Goal: Task Accomplishment & Management: Use online tool/utility

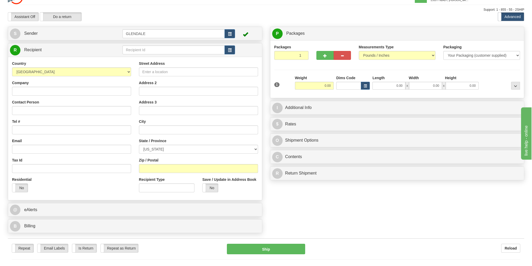
scroll to position [21, 0]
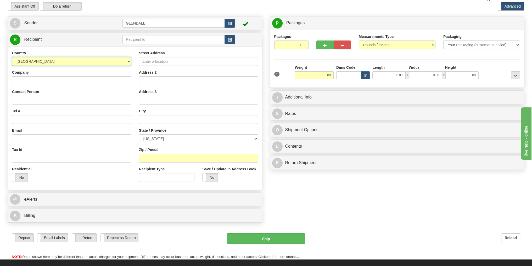
click at [128, 64] on select "[GEOGRAPHIC_DATA] [GEOGRAPHIC_DATA] [GEOGRAPHIC_DATA] [GEOGRAPHIC_DATA] [US_STA…" at bounding box center [71, 61] width 119 height 9
select select "AU"
click at [12, 57] on select "[GEOGRAPHIC_DATA] [GEOGRAPHIC_DATA] [GEOGRAPHIC_DATA] [GEOGRAPHIC_DATA] [US_STA…" at bounding box center [71, 61] width 119 height 9
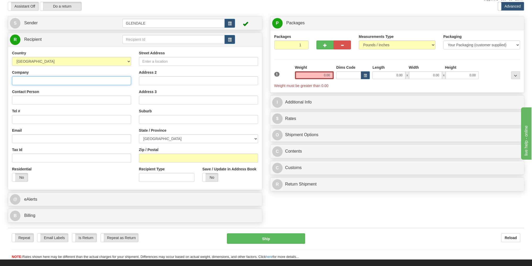
click at [33, 82] on input "Company" at bounding box center [71, 80] width 119 height 9
type input "[PERSON_NAME]"
click at [29, 99] on input "Contact Person" at bounding box center [71, 100] width 119 height 9
type input "[PERSON_NAME]"
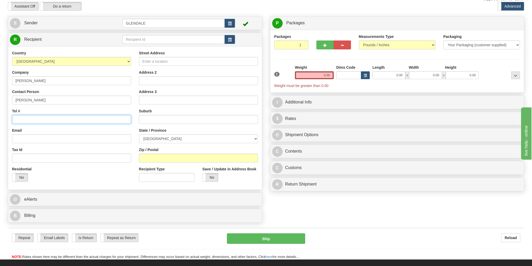
click at [21, 122] on input "Tel #" at bounding box center [71, 119] width 119 height 9
type input "61 405835216"
click at [32, 142] on input "Email" at bounding box center [71, 138] width 119 height 9
click at [28, 138] on input "Email" at bounding box center [71, 138] width 119 height 9
paste input "[EMAIL_ADDRESS][PERSON_NAME][DOMAIN_NAME]"
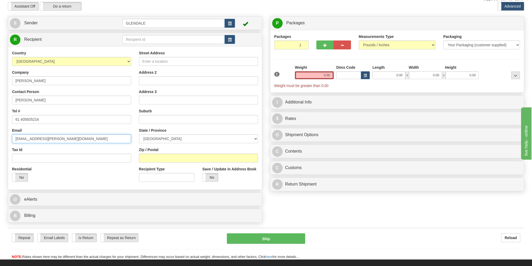
type input "[EMAIL_ADDRESS][PERSON_NAME][DOMAIN_NAME]"
click at [152, 62] on input "Street Address" at bounding box center [198, 61] width 119 height 9
type input "*"
type input "8 DaisyStreet"
click at [167, 120] on input "text" at bounding box center [198, 119] width 119 height 9
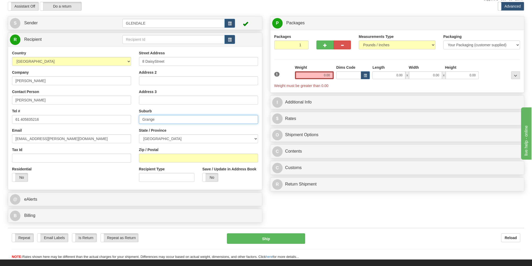
type input "Grange"
click at [240, 139] on select "[GEOGRAPHIC_DATA] [GEOGRAPHIC_DATA] [GEOGRAPHIC_DATA] [GEOGRAPHIC_DATA] [GEOGRA…" at bounding box center [198, 138] width 119 height 9
select select "QLD"
click at [139, 134] on select "[GEOGRAPHIC_DATA] [GEOGRAPHIC_DATA] [GEOGRAPHIC_DATA] [GEOGRAPHIC_DATA] [GEOGRA…" at bounding box center [198, 138] width 119 height 9
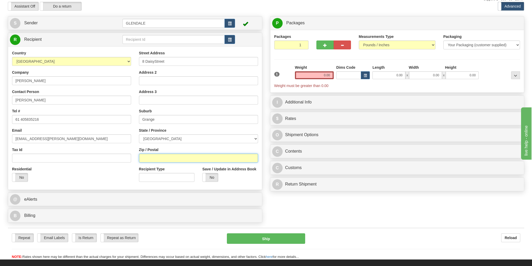
click at [170, 162] on input "Zip / Postal" at bounding box center [198, 158] width 119 height 9
type input "4051"
drag, startPoint x: 15, startPoint y: 177, endPoint x: 26, endPoint y: 177, distance: 11.2
click at [26, 177] on div "Yes No" at bounding box center [12, 177] width 31 height 8
click at [155, 62] on input "8 DaisyStreet" at bounding box center [198, 61] width 119 height 9
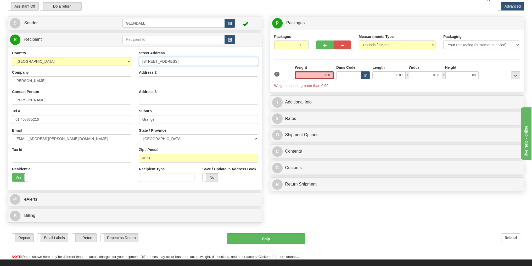
type input "[STREET_ADDRESS]"
click at [323, 74] on input "0.00" at bounding box center [314, 75] width 39 height 8
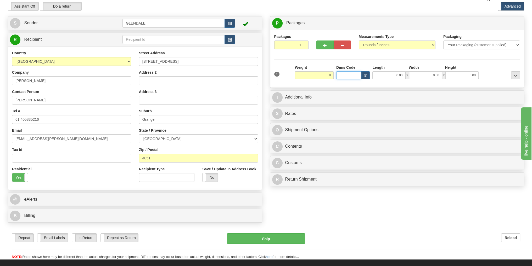
type input "8.00"
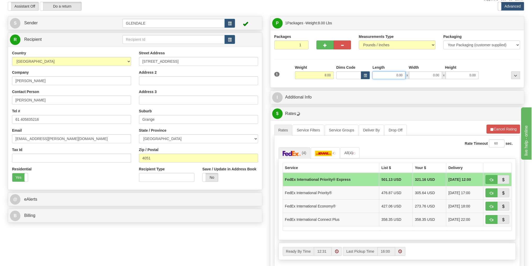
click at [388, 74] on input "0.00" at bounding box center [388, 75] width 33 height 8
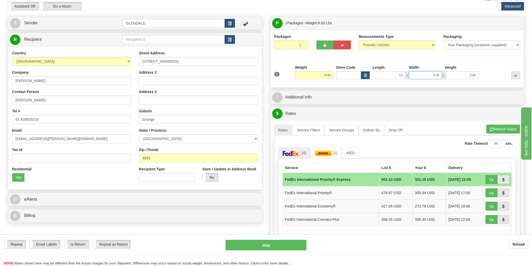
type input "13.00"
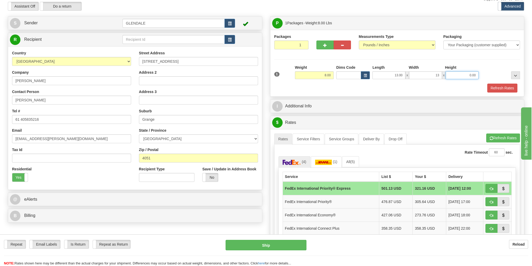
type input "13.00"
click at [325, 162] on img at bounding box center [323, 162] width 17 height 5
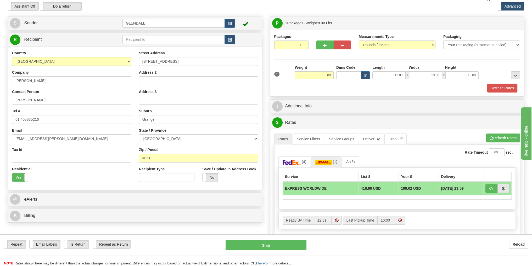
click at [313, 188] on td "EXPRESS WORLDWIDE" at bounding box center [321, 189] width 76 height 14
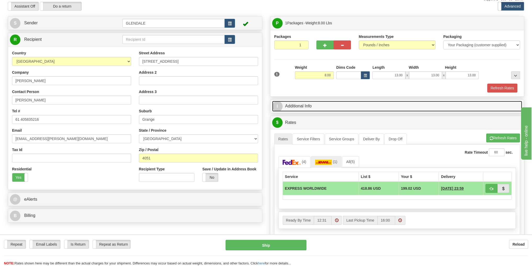
click at [279, 106] on span "I" at bounding box center [277, 106] width 10 height 10
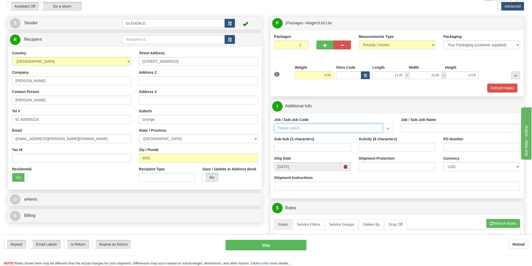
click at [318, 127] on input "Job / Sub-Job Code" at bounding box center [328, 128] width 109 height 9
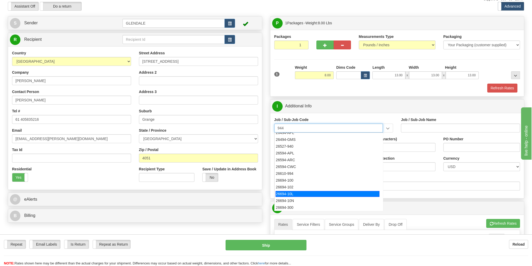
scroll to position [0, 0]
click at [305, 199] on div "[PHONE_NUMBER]" at bounding box center [327, 198] width 104 height 6
type input "[PHONE_NUMBER]"
type input "Service Awards"
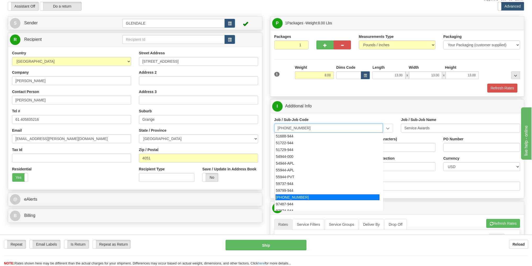
type input "[PHONE_NUMBER]"
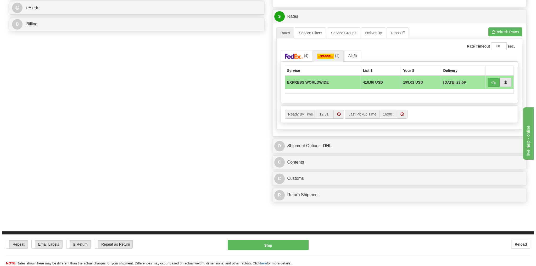
scroll to position [235, 0]
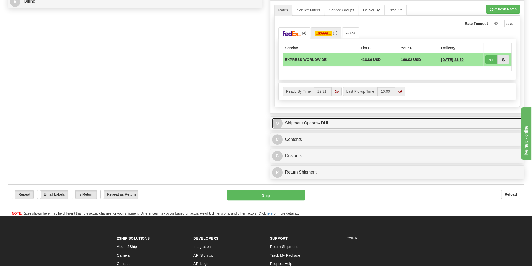
click at [308, 121] on link "O Shipment Options - DHL" at bounding box center [397, 123] width 250 height 11
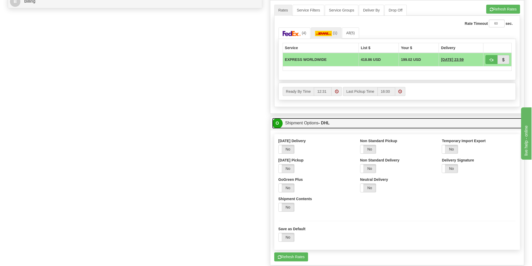
click at [278, 125] on span "O" at bounding box center [277, 123] width 10 height 10
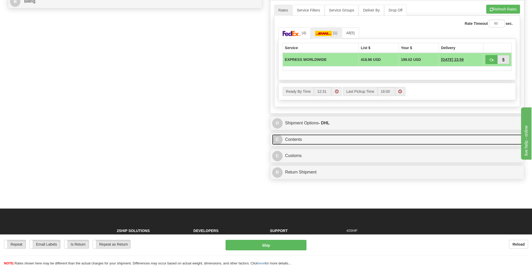
click at [279, 138] on span "C" at bounding box center [277, 139] width 10 height 10
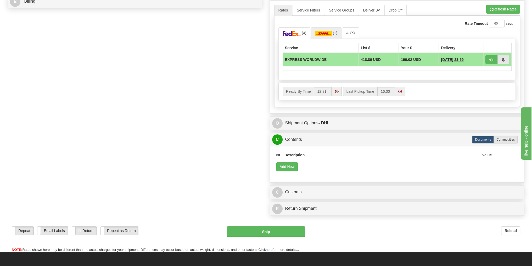
click at [508, 141] on label "Commodities" at bounding box center [505, 140] width 24 height 8
radio input "true"
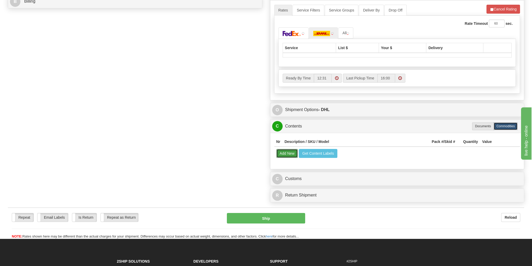
click at [287, 152] on button "Add New" at bounding box center [287, 153] width 22 height 9
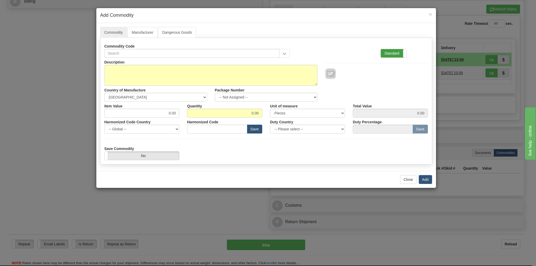
click at [397, 53] on label "Standard" at bounding box center [394, 53] width 26 height 8
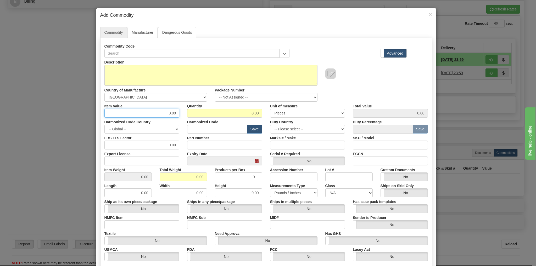
click at [161, 112] on input "0.00" at bounding box center [141, 113] width 75 height 9
type input "23000.00"
drag, startPoint x: 246, startPoint y: 112, endPoint x: 250, endPoint y: 112, distance: 4.2
click at [250, 112] on input "0.00" at bounding box center [224, 113] width 75 height 9
type input "1.00"
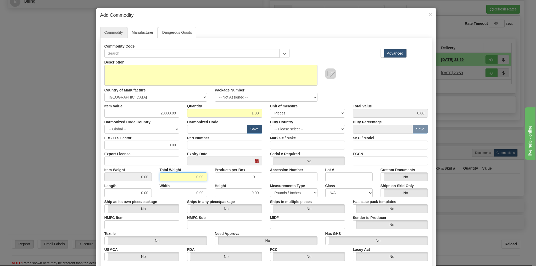
type input "23000.00"
drag, startPoint x: 196, startPoint y: 178, endPoint x: 198, endPoint y: 173, distance: 5.5
click at [194, 176] on input "0.00" at bounding box center [183, 177] width 47 height 9
type input "8.00"
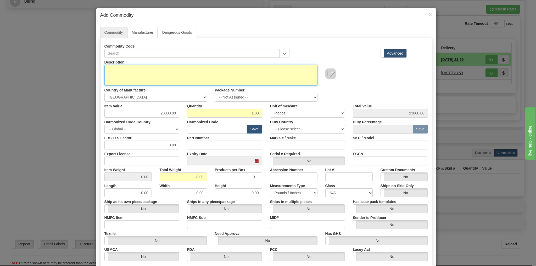
type input "8.0000"
click at [136, 79] on textarea "Description" at bounding box center [210, 75] width 213 height 21
click at [122, 71] on textarea "Description" at bounding box center [210, 75] width 213 height 21
paste textarea "Speedmast 42mmn 18K Moonshine Gold, Green Chronograph dial on an 18k Moonshine …"
type textarea "Speedmast 42mmn 18K Moonshine Gold, Green Chronograph dial on an 18k Moonshine …"
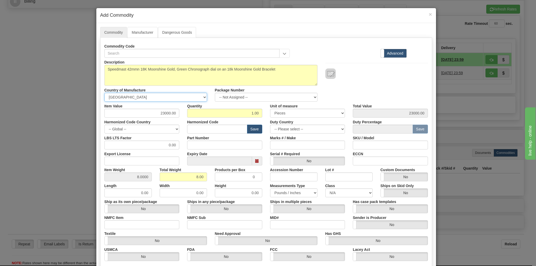
click at [202, 97] on select "-- Unknown -- [GEOGRAPHIC_DATA] [GEOGRAPHIC_DATA] [GEOGRAPHIC_DATA] [GEOGRAPHIC…" at bounding box center [155, 97] width 103 height 9
select select "CH"
click at [104, 93] on select "-- Unknown -- [GEOGRAPHIC_DATA] [GEOGRAPHIC_DATA] [GEOGRAPHIC_DATA] [GEOGRAPHIC…" at bounding box center [155, 97] width 103 height 9
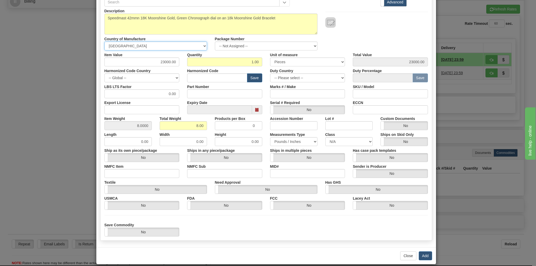
scroll to position [57, 0]
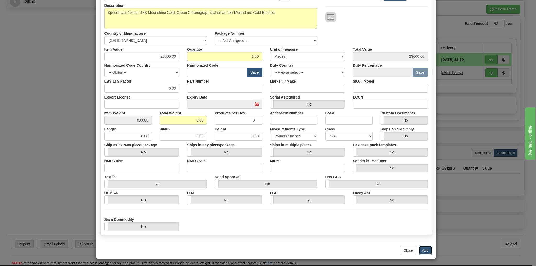
click at [421, 250] on button "Add" at bounding box center [425, 250] width 13 height 9
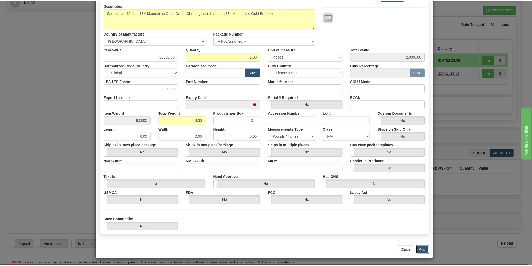
scroll to position [0, 0]
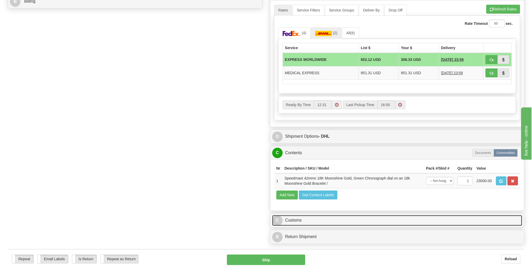
click at [292, 219] on link "C Customs" at bounding box center [397, 220] width 250 height 11
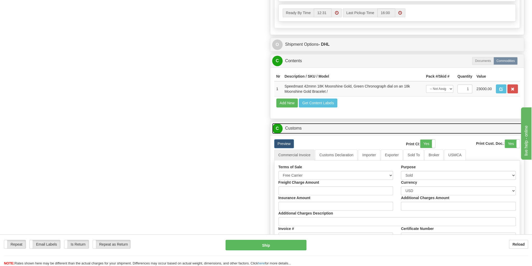
scroll to position [340, 0]
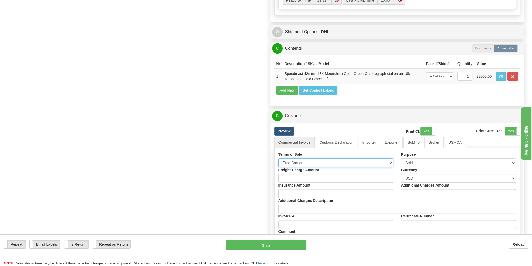
click at [392, 161] on select "Free Carrier Free On Board Ex Works Delivered Duty Unpaid Delivered Duty Paid C…" at bounding box center [335, 163] width 115 height 9
select select "6"
click at [278, 159] on select "Free Carrier Free On Board Ex Works Delivered Duty Unpaid Delivered Duty Paid C…" at bounding box center [335, 163] width 115 height 9
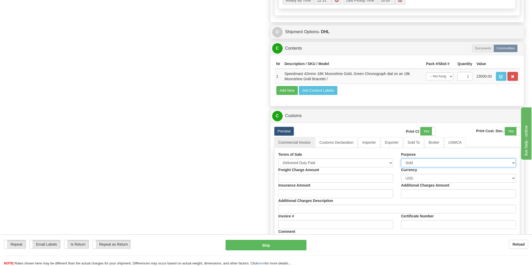
click at [434, 159] on select "Sold Not Sold Gift Sample Repair and Return Personal Effects Merchandise Danger…" at bounding box center [458, 163] width 115 height 9
select select "3"
click at [401, 159] on select "Sold Not Sold Gift Sample Repair and Return Personal Effects Merchandise Danger…" at bounding box center [458, 163] width 115 height 9
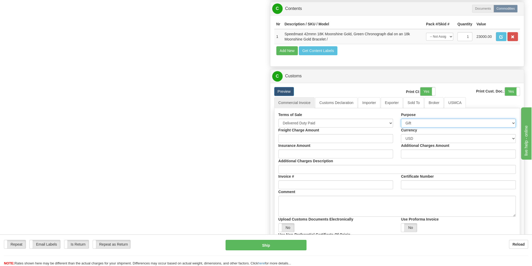
scroll to position [392, 0]
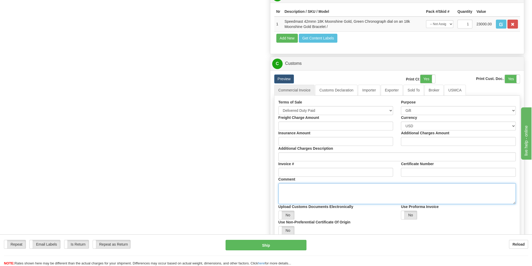
click at [305, 192] on textarea "Comment" at bounding box center [397, 193] width 238 height 21
paste textarea "“Item is purchased in U.S. and recipient is not involved in any purchase. This …"
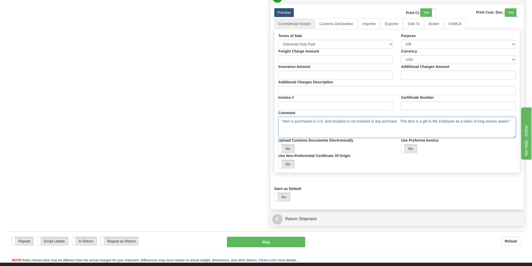
scroll to position [471, 0]
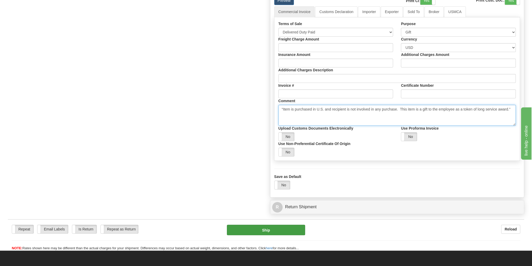
type textarea "“Item is purchased in U.S. and recipient is not involved in any purchase. This …"
click at [264, 226] on button "Ship" at bounding box center [266, 230] width 78 height 10
type input "P"
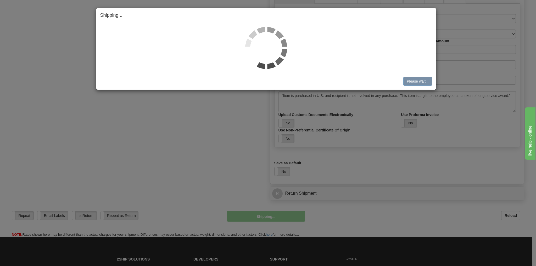
scroll to position [345, 0]
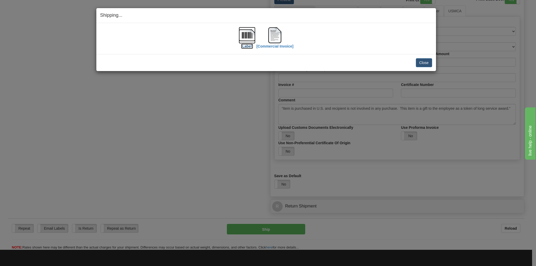
click at [247, 36] on img at bounding box center [247, 35] width 17 height 17
click at [274, 40] on img at bounding box center [274, 35] width 17 height 17
